Goal: Information Seeking & Learning: Learn about a topic

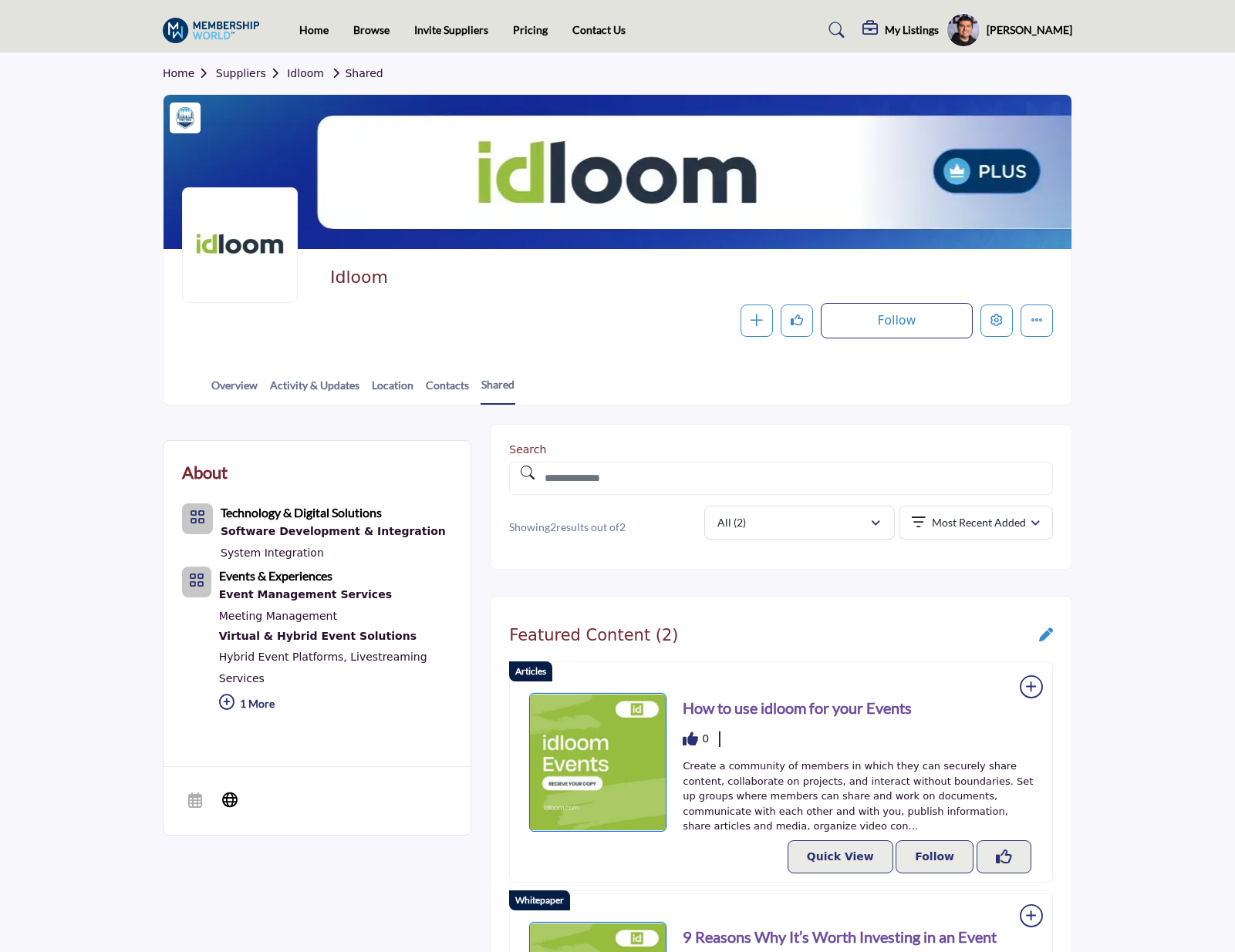
click at [1170, 184] on section "Home Suppliers Idloom Shared Idloom Follow Following Message Recommend Add to M…" at bounding box center [617, 230] width 1235 height 352
click at [1119, 144] on section "Home Suppliers Idloom Shared Idloom Follow Following Message Recommend Add to M…" at bounding box center [617, 230] width 1235 height 352
click at [190, 32] on img at bounding box center [214, 30] width 104 height 25
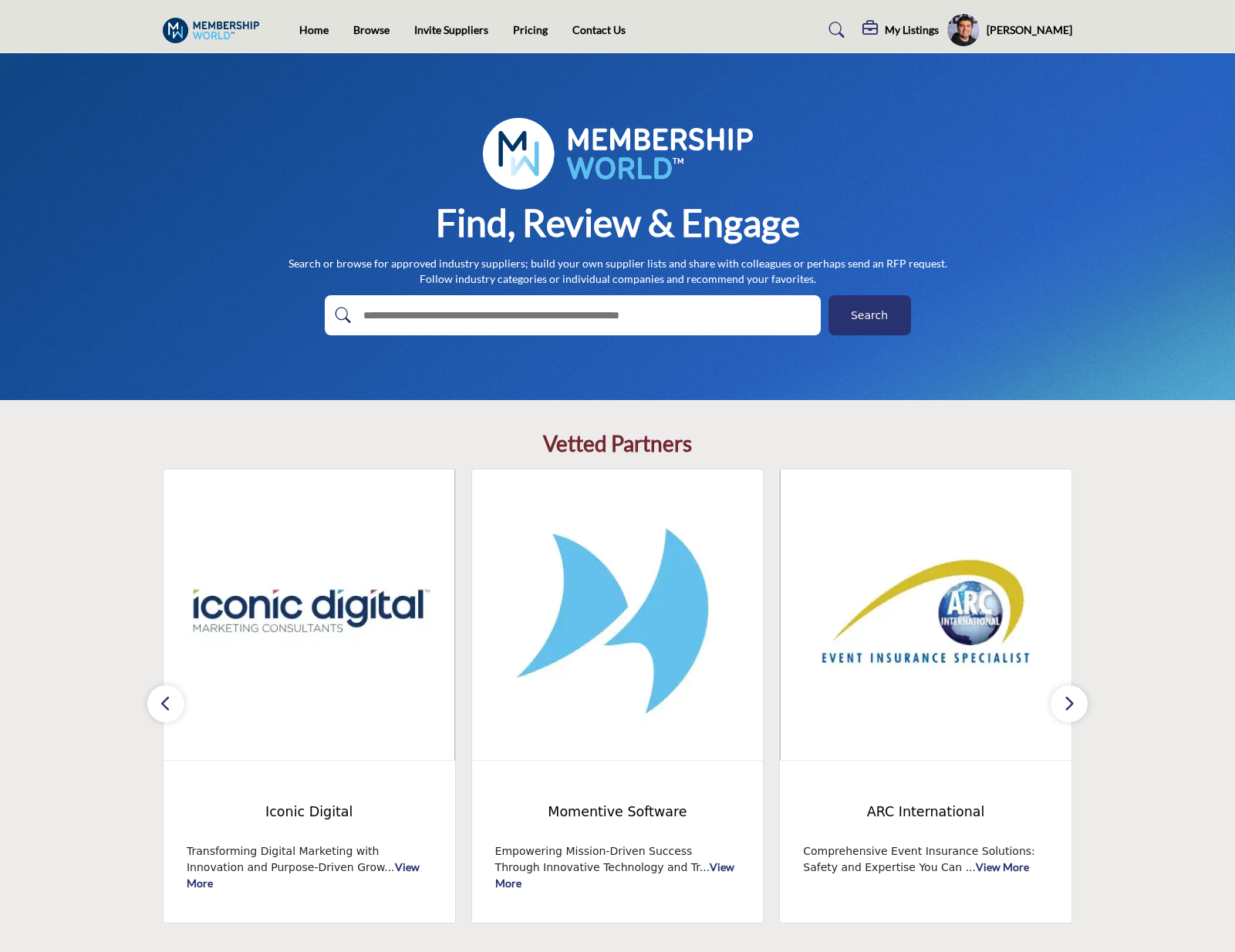
click at [913, 28] on h5 "My Listings" at bounding box center [911, 30] width 54 height 14
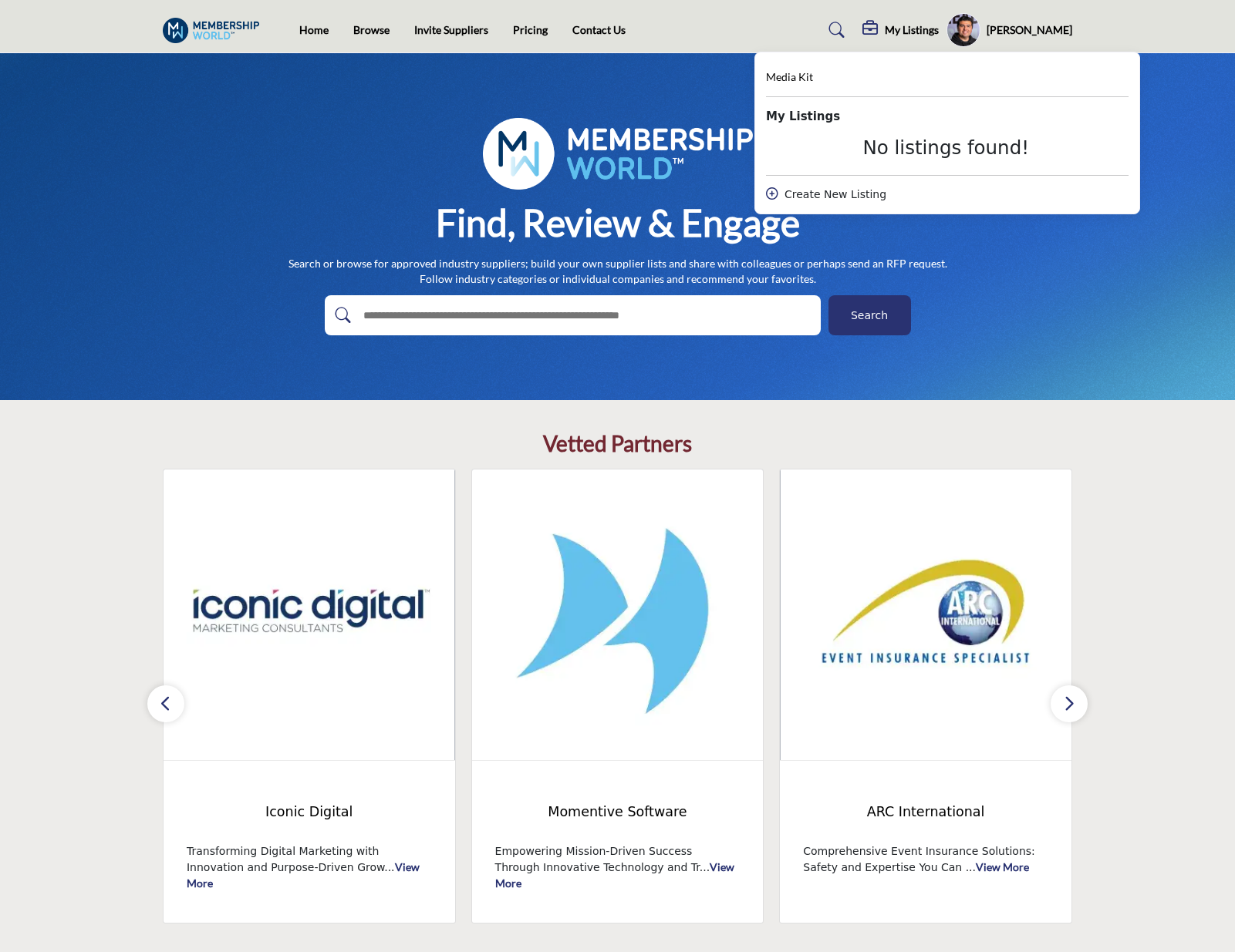
click at [913, 28] on h5 "My Listings" at bounding box center [911, 30] width 54 height 14
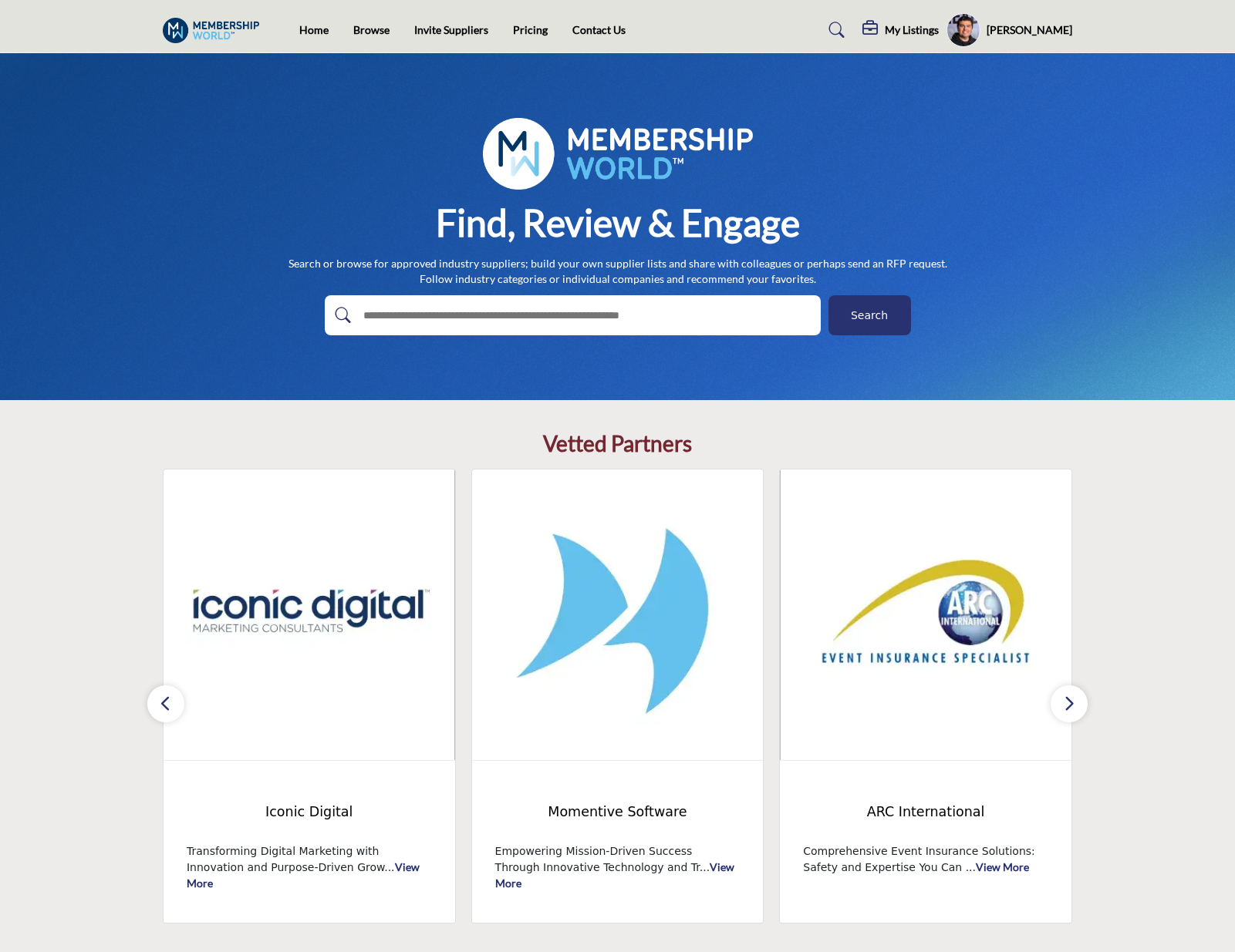
click at [1025, 30] on h5 "[PERSON_NAME]" at bounding box center [1028, 30] width 86 height 16
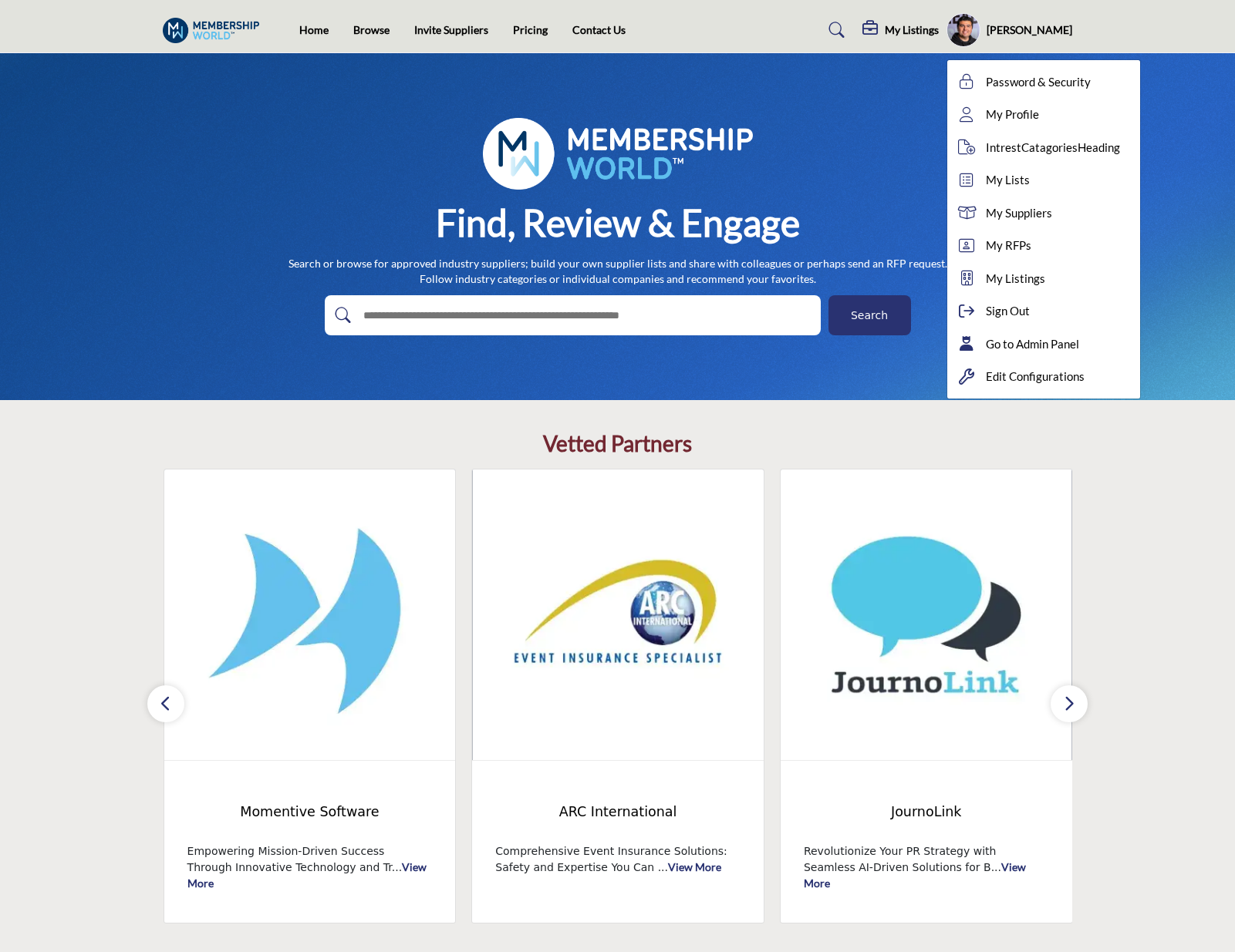
click at [1025, 30] on h5 "[PERSON_NAME]" at bounding box center [1028, 30] width 86 height 16
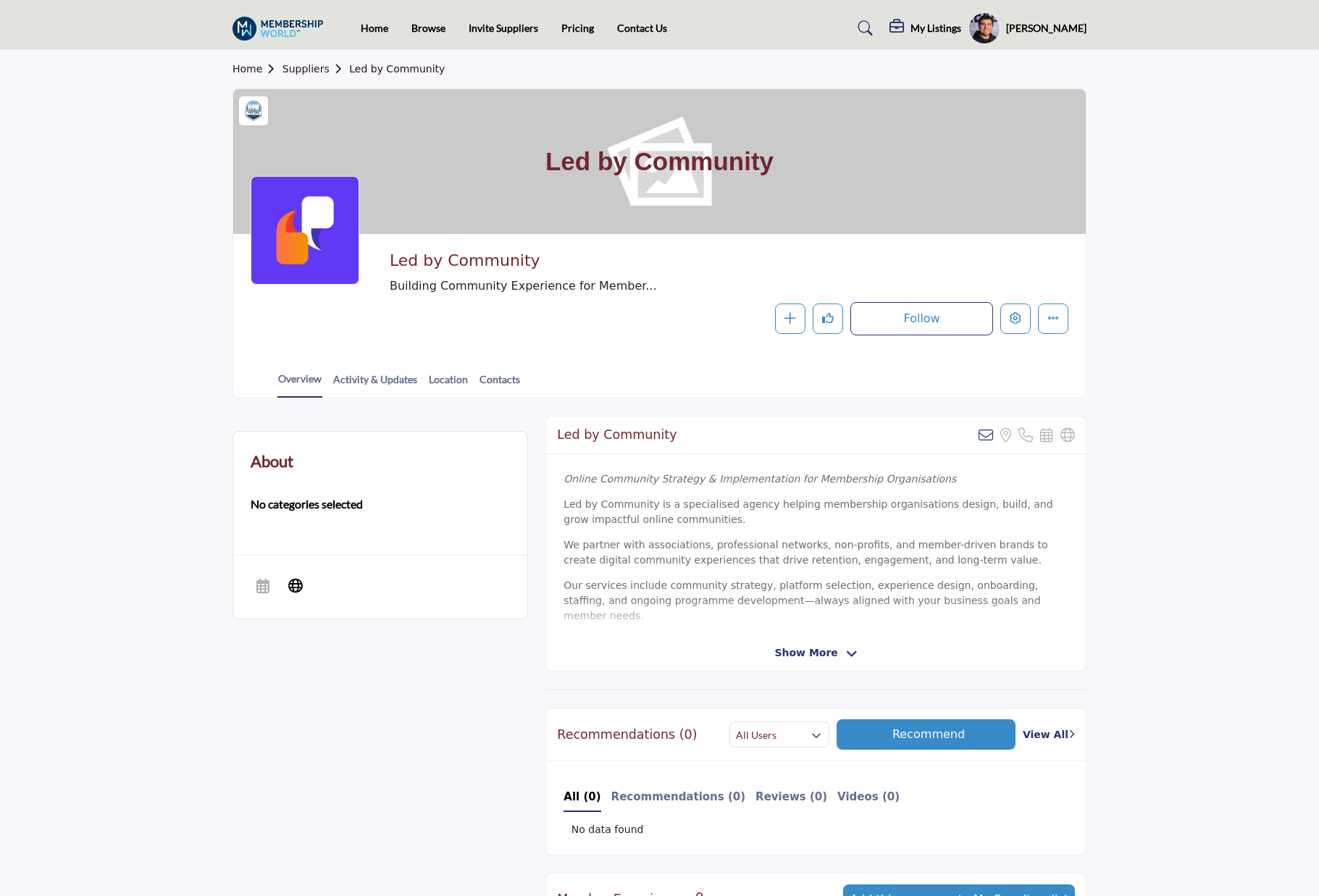
click at [1154, 218] on section "Home Suppliers Led by Community Led by Community Led by Community Building Comm…" at bounding box center [659, 224] width 1319 height 348
